Goal: Task Accomplishment & Management: Use online tool/utility

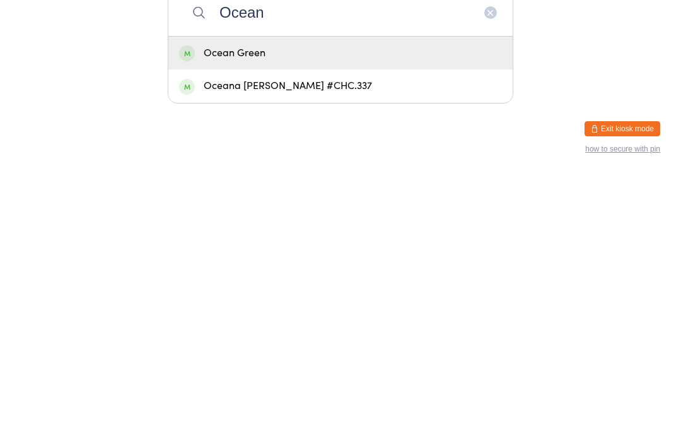
type input "Ocean"
click at [341, 298] on div "Ocean Green" at bounding box center [340, 306] width 323 height 17
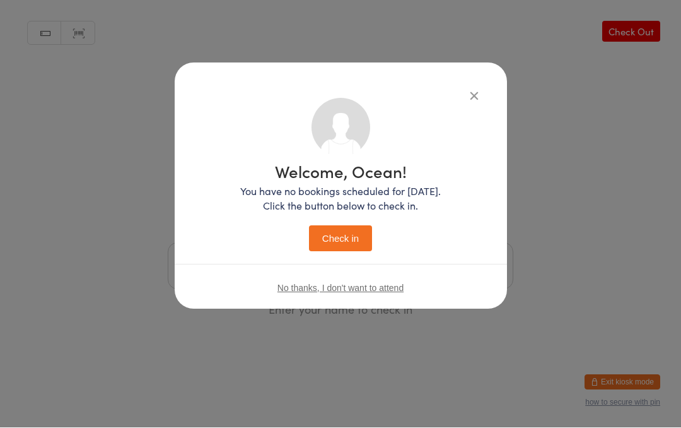
click at [363, 216] on div "Welcome, Ocean! You have no bookings scheduled for [DATE]. Click the button bel…" at bounding box center [340, 207] width 201 height 88
click at [354, 240] on button "Check in" at bounding box center [340, 239] width 63 height 26
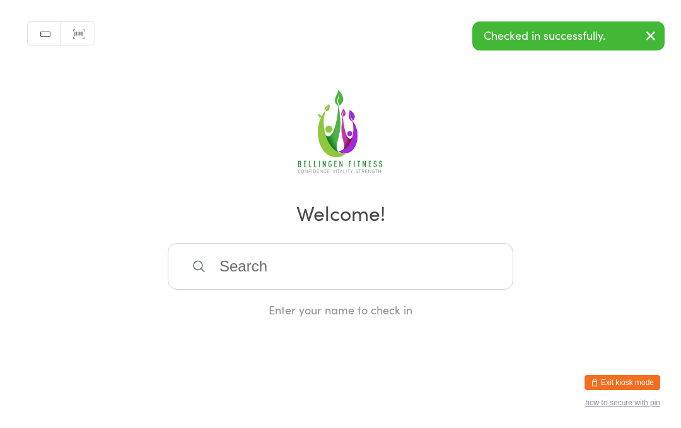
click at [337, 265] on input "search" at bounding box center [341, 266] width 346 height 47
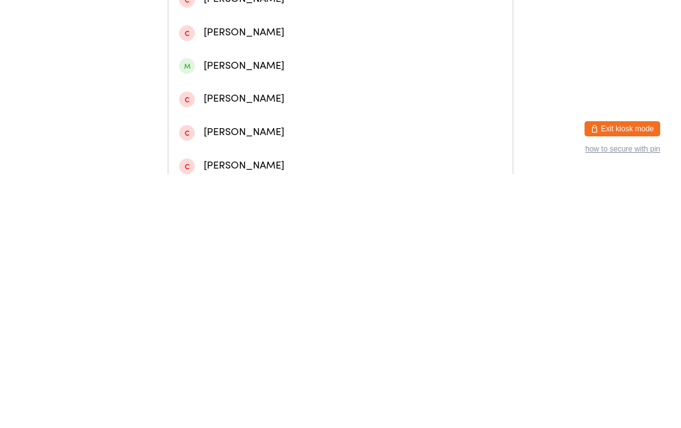
type input "[PERSON_NAME]"
click at [276, 54] on div "[PERSON_NAME]" at bounding box center [340, 53] width 344 height 33
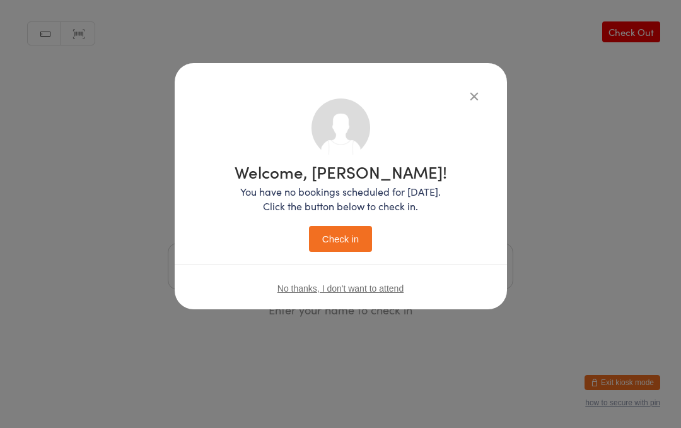
click at [352, 226] on button "Check in" at bounding box center [340, 239] width 63 height 26
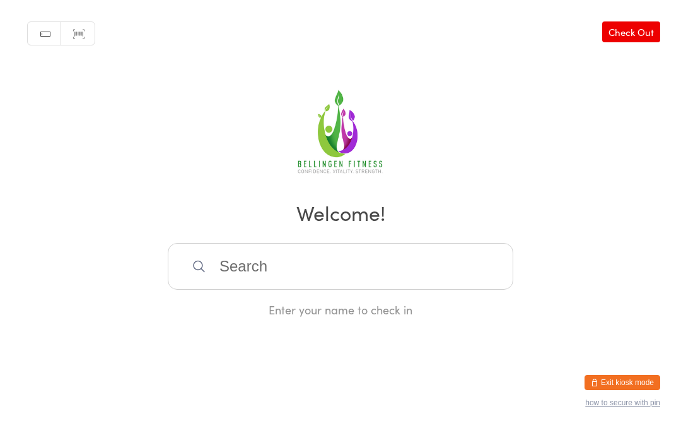
click at [366, 281] on input "search" at bounding box center [341, 266] width 346 height 47
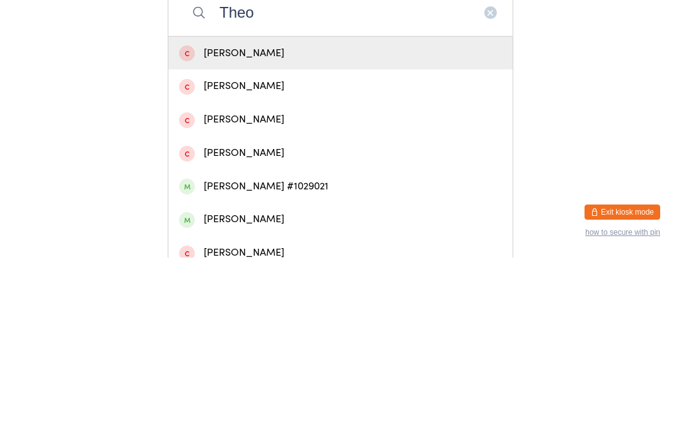
scroll to position [85, 0]
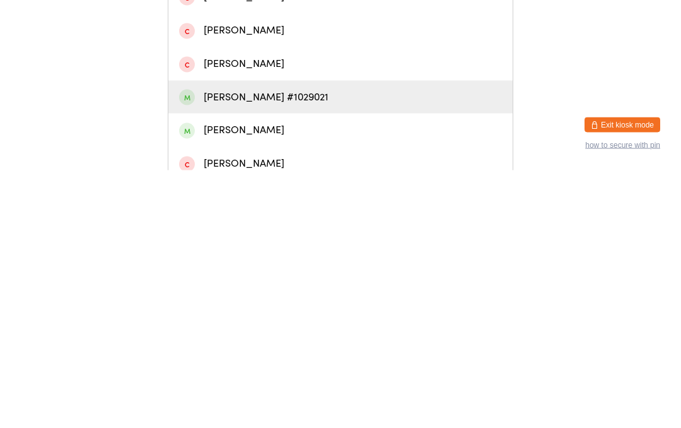
type input "Theo"
click at [264, 346] on div "[PERSON_NAME] #1029021" at bounding box center [340, 354] width 323 height 17
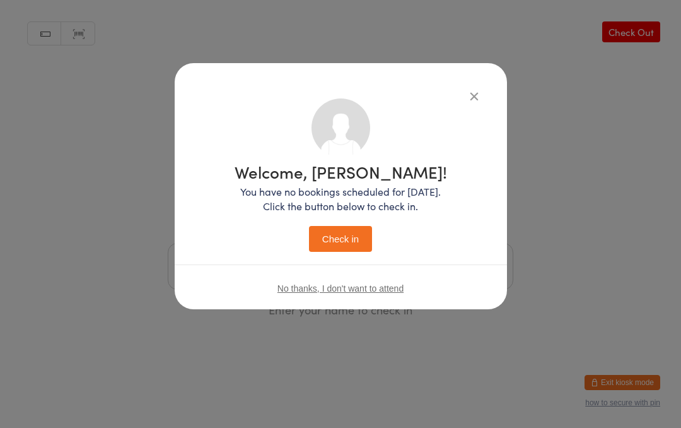
click at [347, 230] on button "Check in" at bounding box center [340, 239] width 63 height 26
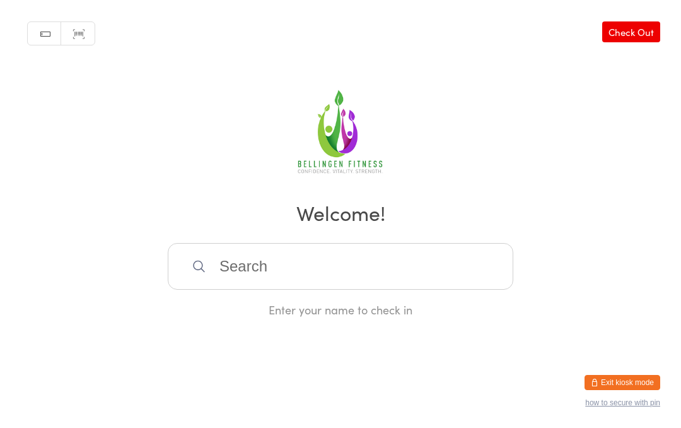
click at [263, 289] on input "search" at bounding box center [341, 266] width 346 height 47
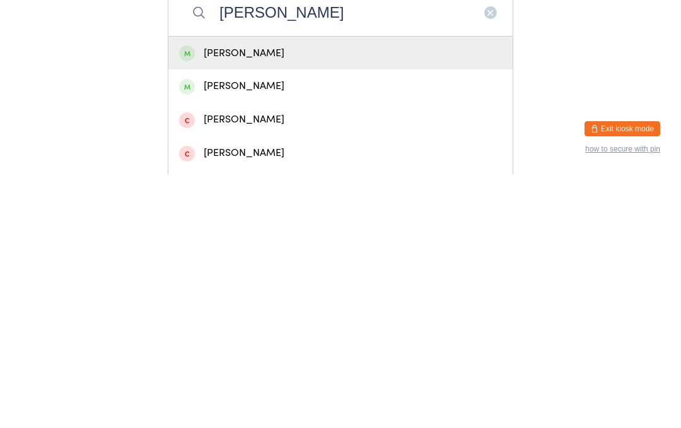
type input "[PERSON_NAME]"
click at [228, 298] on div "[PERSON_NAME]" at bounding box center [340, 306] width 323 height 17
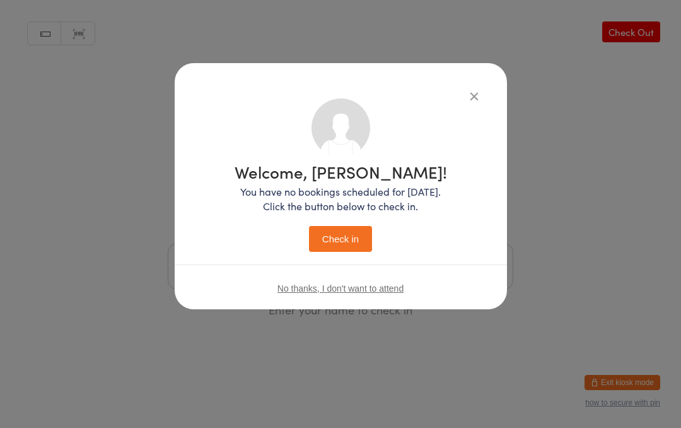
click at [336, 240] on button "Check in" at bounding box center [340, 239] width 63 height 26
